Goal: Information Seeking & Learning: Compare options

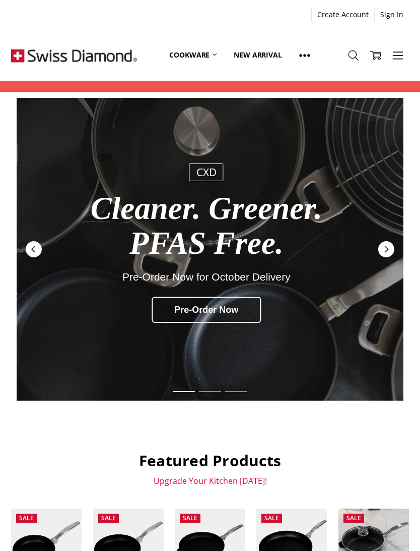
click at [386, 249] on icon "Next" at bounding box center [387, 249] width 8 height 8
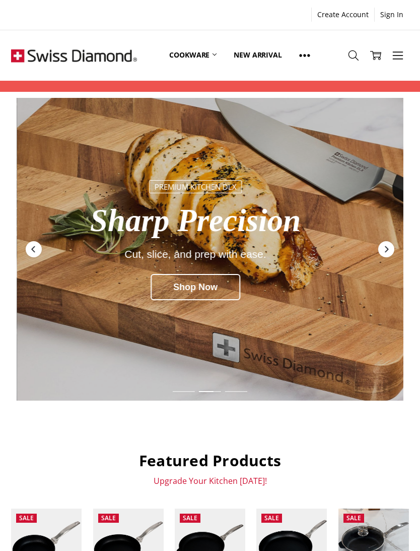
click at [386, 244] on div "Next" at bounding box center [387, 249] width 16 height 16
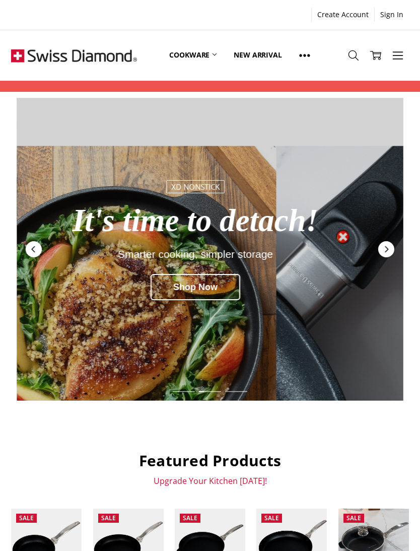
click at [385, 253] on div "Next" at bounding box center [387, 249] width 16 height 16
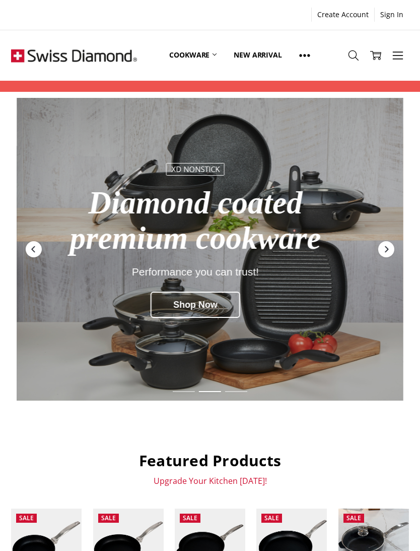
click at [194, 318] on div "Shop Now" at bounding box center [196, 304] width 90 height 26
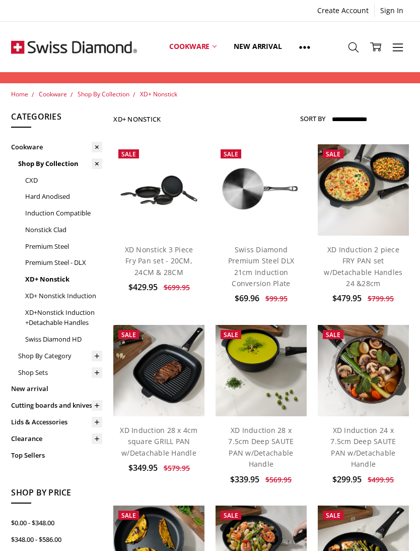
click at [50, 312] on link "XD+Nonstick Induction +Detachable Handles" at bounding box center [63, 317] width 77 height 27
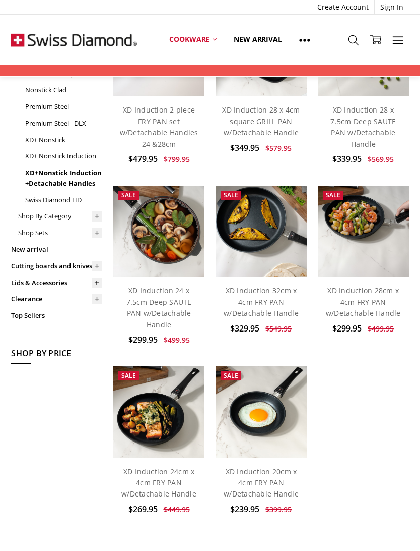
scroll to position [138, 0]
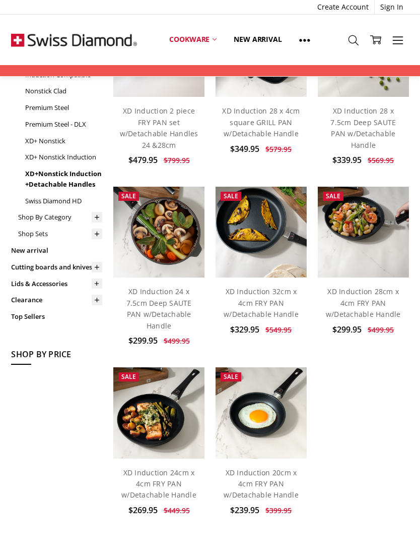
click at [258, 293] on link "XD Induction 32cm x 4cm FRY PAN w/Detachable Handle" at bounding box center [261, 302] width 75 height 32
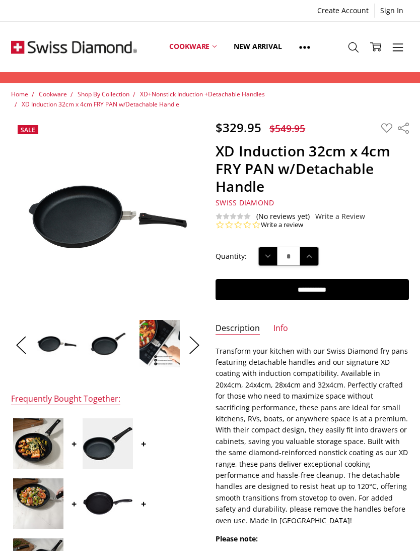
click at [164, 347] on img at bounding box center [159, 343] width 41 height 48
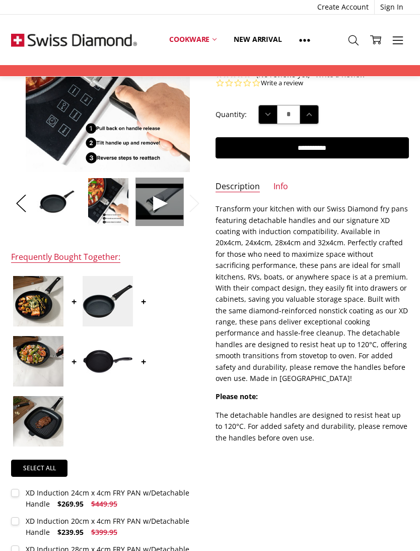
scroll to position [139, 0]
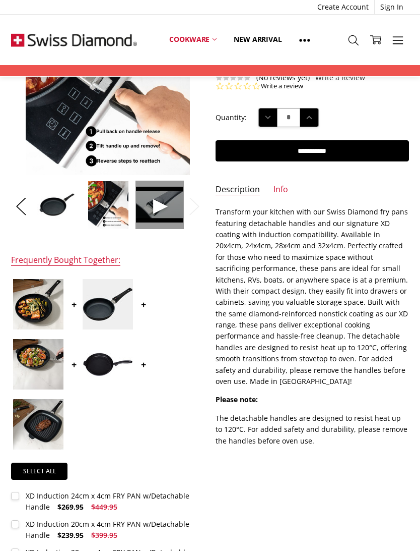
click at [278, 193] on link "Info" at bounding box center [281, 190] width 15 height 12
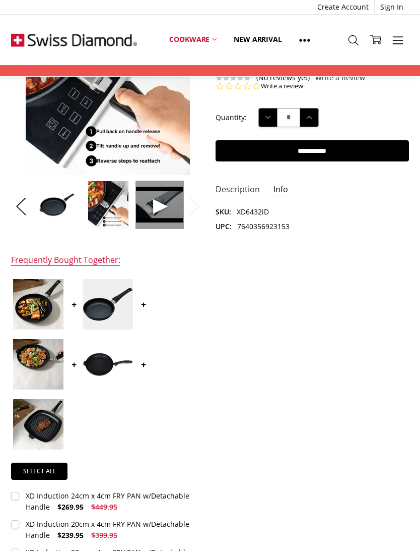
click at [231, 184] on link "Description" at bounding box center [238, 190] width 44 height 12
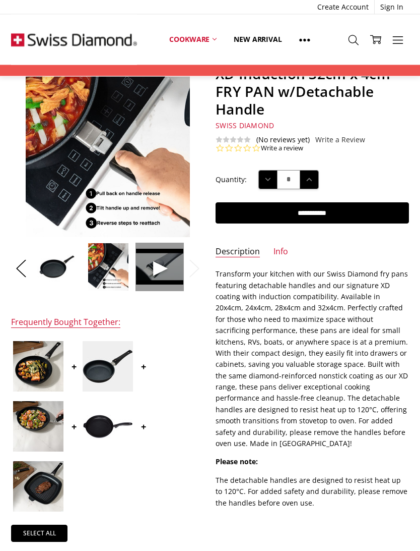
scroll to position [0, 0]
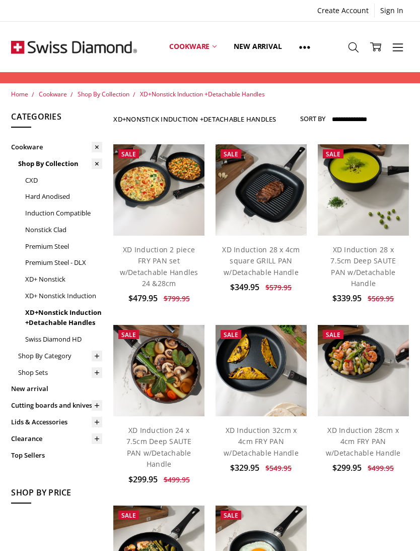
click at [43, 292] on link "XD+ Nonstick Induction" at bounding box center [63, 295] width 77 height 17
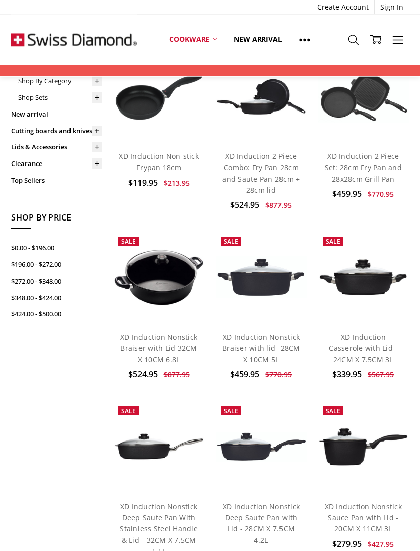
scroll to position [285, 0]
click at [151, 256] on img at bounding box center [158, 277] width 91 height 57
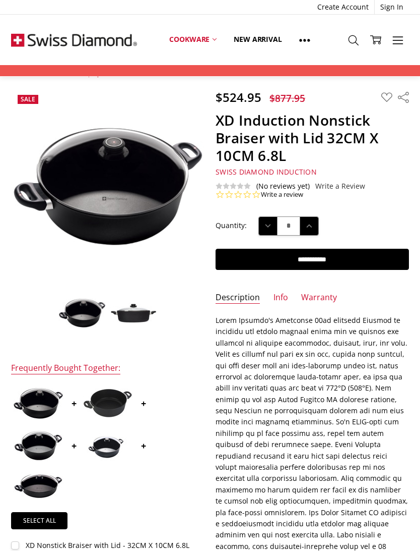
scroll to position [19, 0]
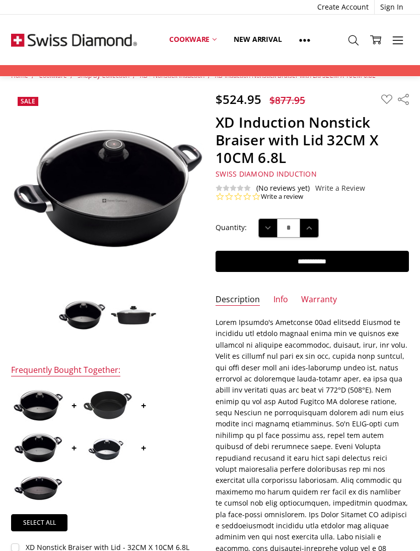
click at [137, 314] on img at bounding box center [133, 314] width 48 height 21
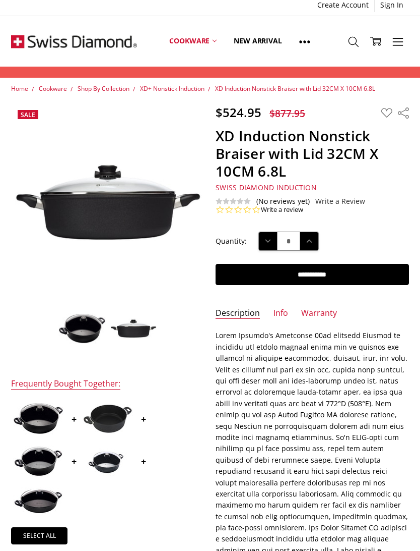
scroll to position [0, 0]
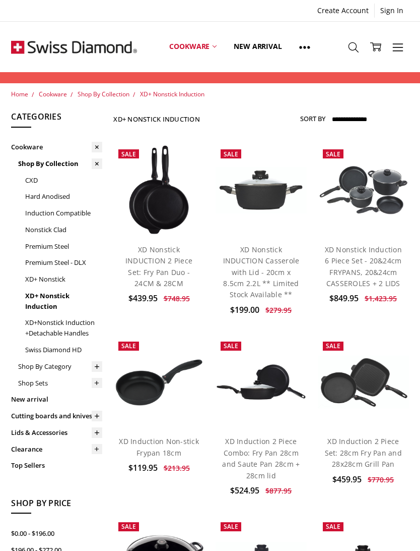
click at [368, 268] on link "XD Nonstick Induction 6 Piece Set - 20&24cm FRYPANS, 20&24cm CASSEROLES + 2 LIDS" at bounding box center [363, 266] width 77 height 43
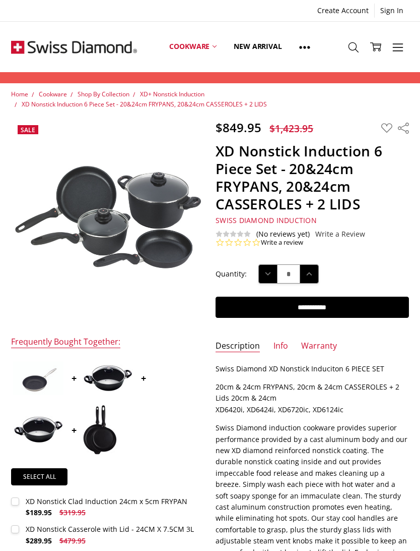
click at [282, 346] on link "Info" at bounding box center [281, 346] width 15 height 12
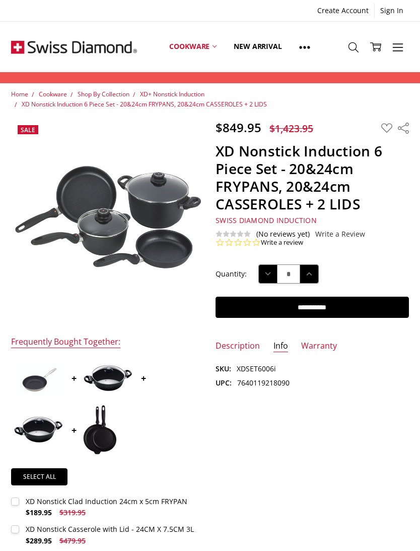
click at [319, 344] on link "Warranty" at bounding box center [320, 346] width 36 height 12
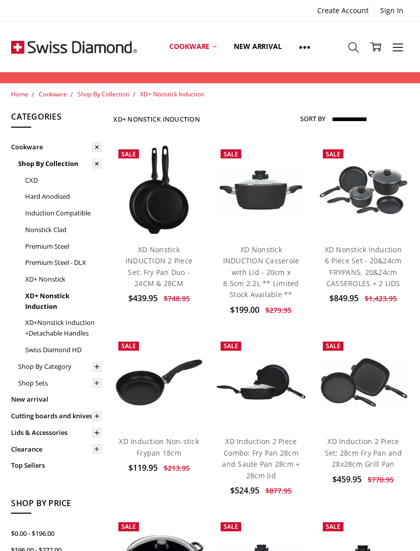
click at [35, 180] on link "CXD" at bounding box center [63, 180] width 77 height 17
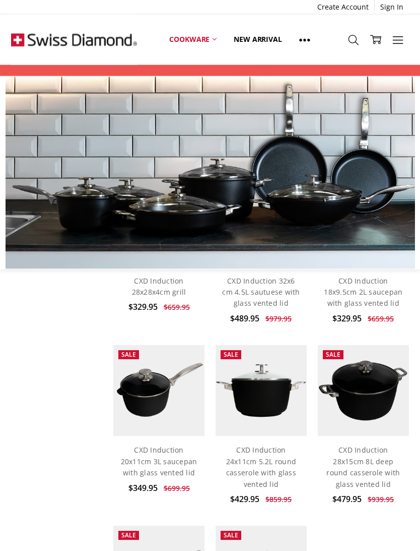
scroll to position [945, 0]
click at [258, 373] on img at bounding box center [261, 390] width 91 height 91
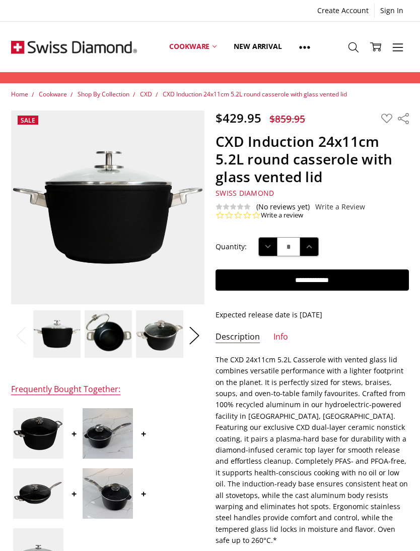
click at [113, 335] on img at bounding box center [108, 334] width 48 height 48
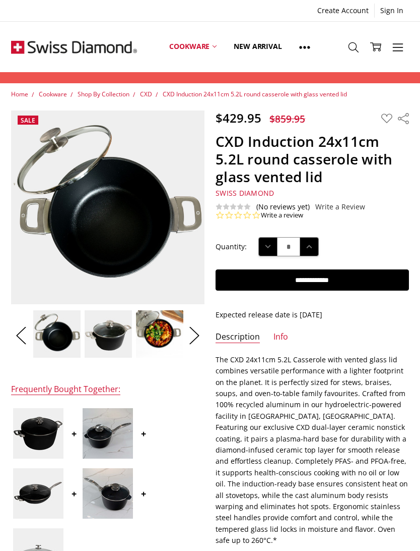
click at [161, 336] on img at bounding box center [160, 334] width 48 height 48
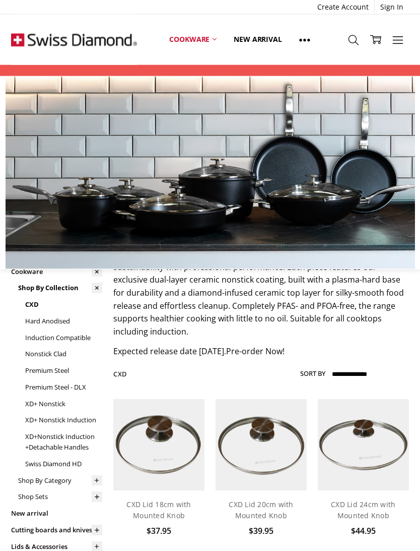
scroll to position [69, 0]
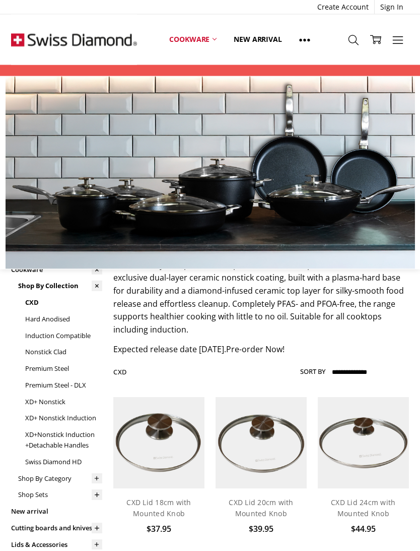
click at [58, 413] on link "XD+ Nonstick Induction" at bounding box center [63, 418] width 77 height 17
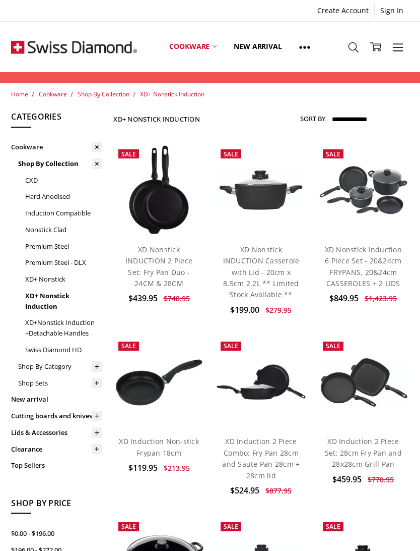
click at [154, 258] on link "XD Nonstick INDUCTION 2 Piece Set: Fry Pan Duo - 24CM & 28CM" at bounding box center [159, 266] width 67 height 43
